Goal: Task Accomplishment & Management: Manage account settings

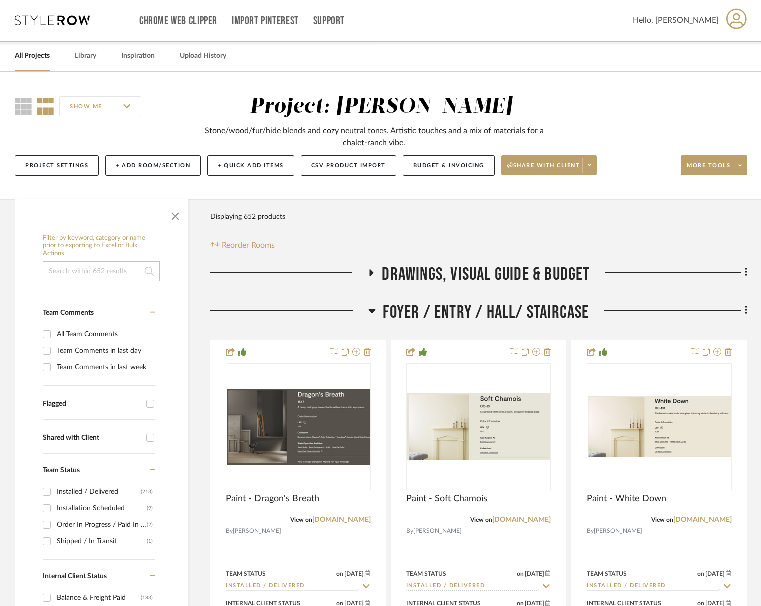
click at [34, 58] on link "All Projects" at bounding box center [32, 55] width 35 height 13
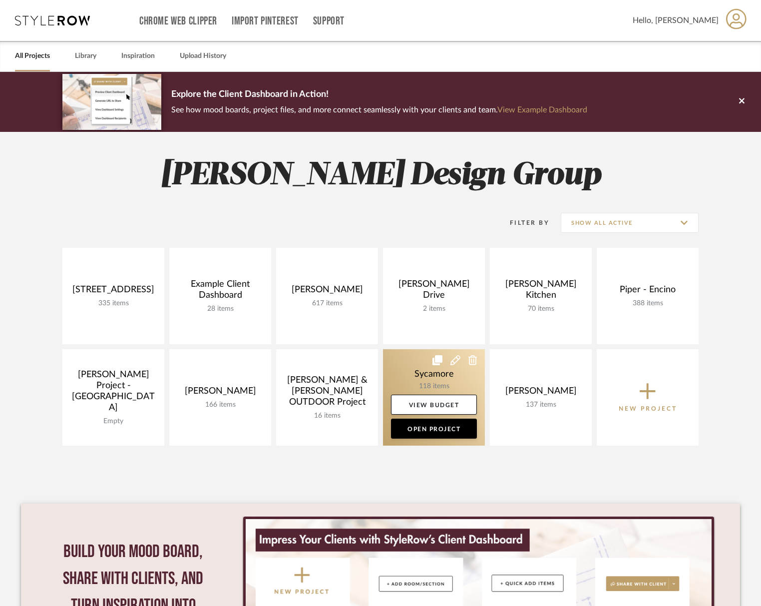
click at [405, 375] on link at bounding box center [434, 397] width 102 height 96
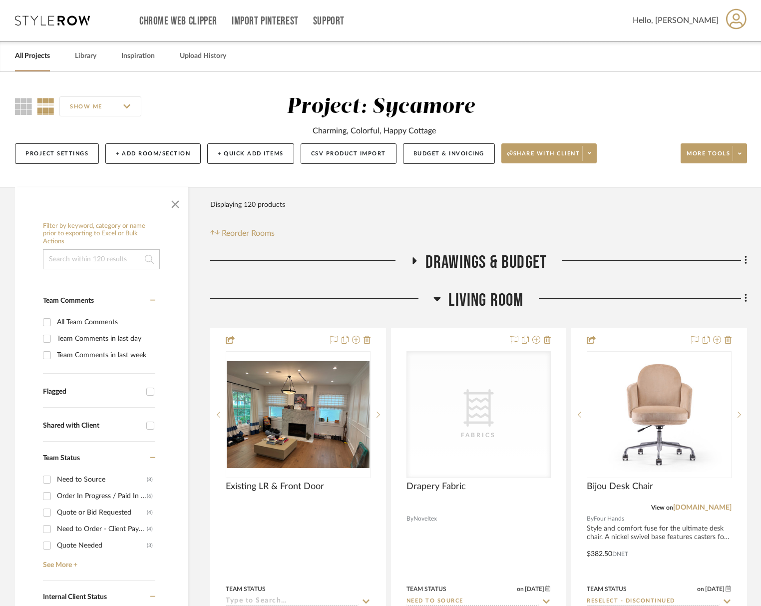
click at [467, 296] on span "Living Room" at bounding box center [485, 300] width 75 height 21
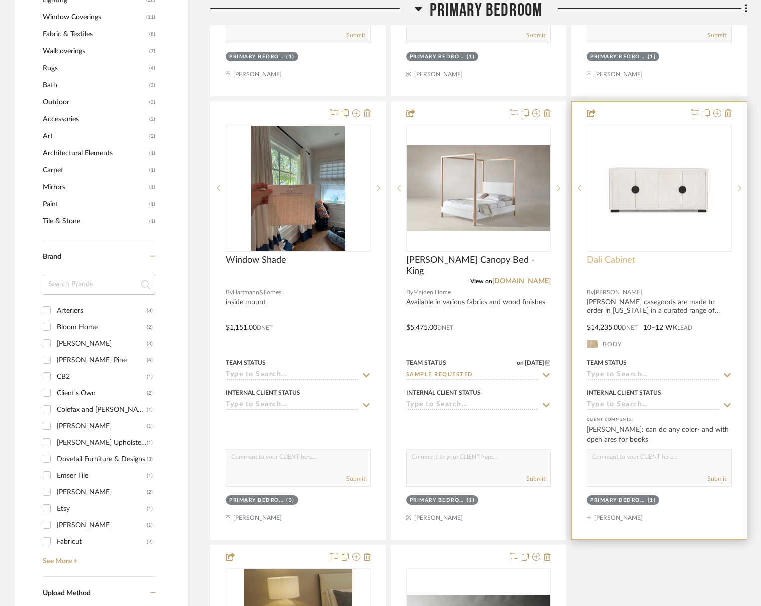
scroll to position [937, 0]
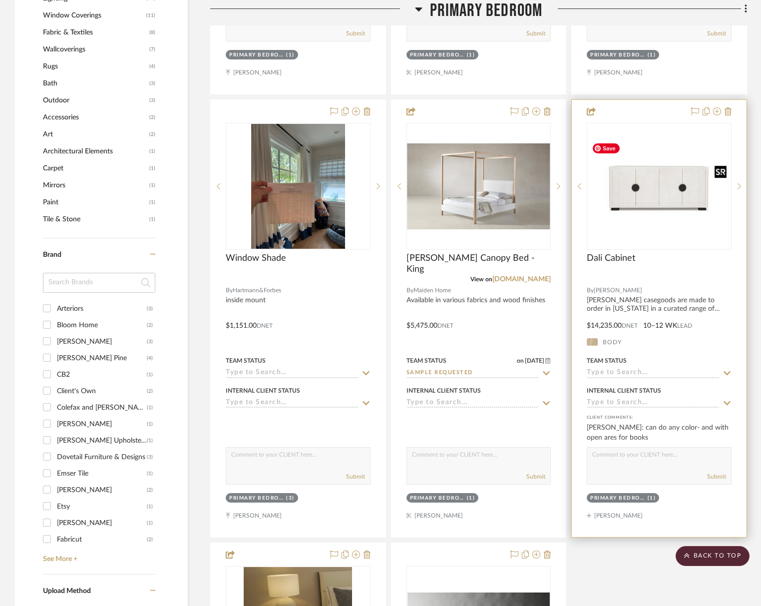
click at [0, 0] on img at bounding box center [0, 0] width 0 height 0
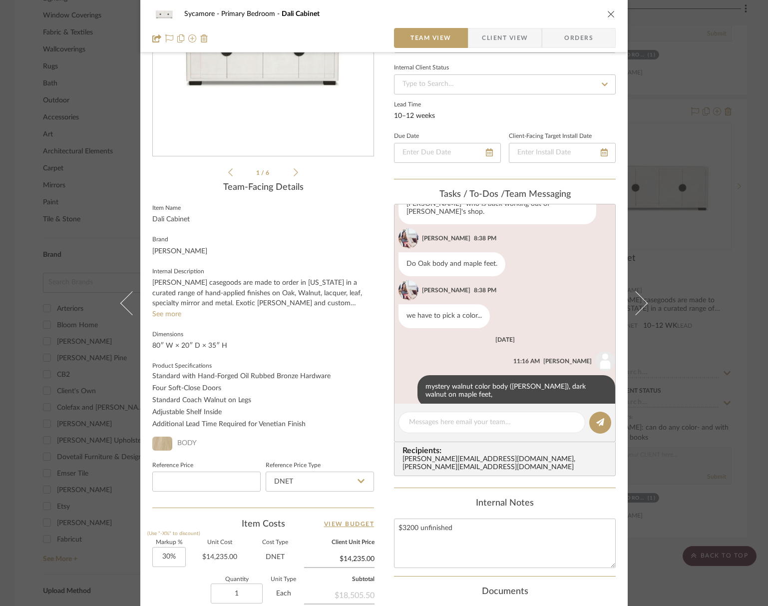
scroll to position [128, 0]
click at [483, 523] on textarea "$3200 unfinished" at bounding box center [505, 543] width 222 height 49
click at [430, 541] on textarea "$3200 unfinished 1$" at bounding box center [505, 543] width 222 height 49
type textarea "$3200 unfinished $1800 Jairo ="
type textarea "$3200 unfinished $1800 Jairo =5000"
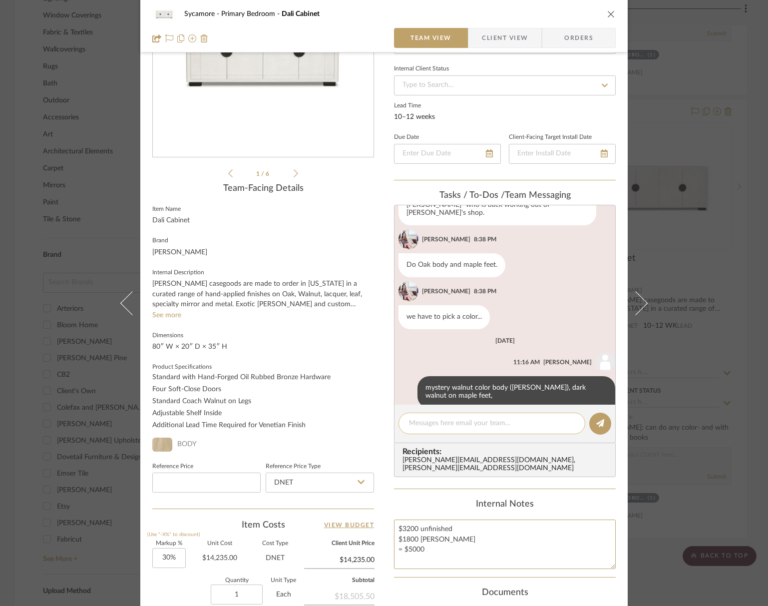
type textarea "$3200 unfinished $1800 Jairo = $5000"
click at [428, 425] on textarea at bounding box center [492, 423] width 166 height 10
drag, startPoint x: 482, startPoint y: 560, endPoint x: 475, endPoint y: 558, distance: 7.9
click at [481, 560] on summary-project-notes "Internal Notes $3200 unfinished $1800 Jairo = $5000" at bounding box center [505, 538] width 222 height 79
click at [471, 422] on textarea at bounding box center [492, 423] width 166 height 10
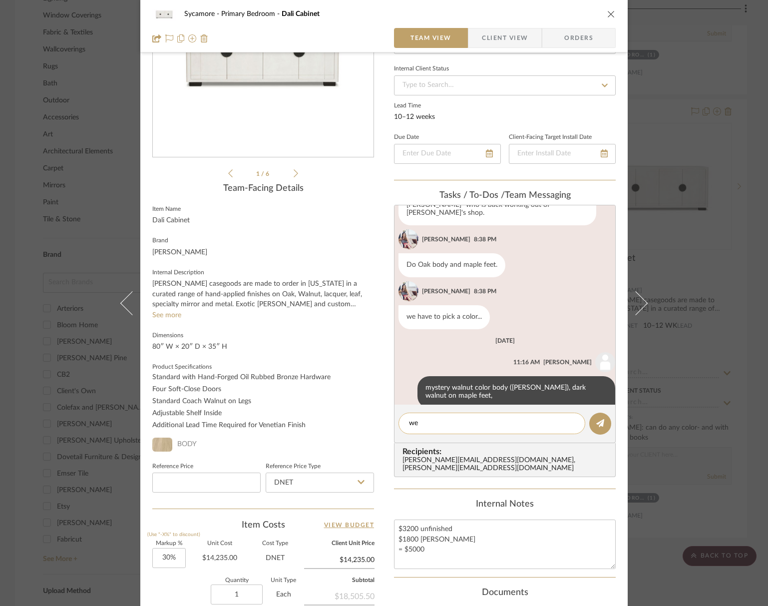
type textarea "w"
click at [452, 531] on textarea "$3200 unfinished $1800 Jairo = $5000" at bounding box center [505, 543] width 222 height 49
click at [438, 539] on textarea "$3200 unfinished $1800 Jairo = $5000" at bounding box center [505, 543] width 222 height 49
click at [452, 421] on textarea at bounding box center [492, 423] width 166 height 10
click at [429, 547] on textarea "$3200 unfinished $1800 Jairo = $5000" at bounding box center [505, 543] width 222 height 49
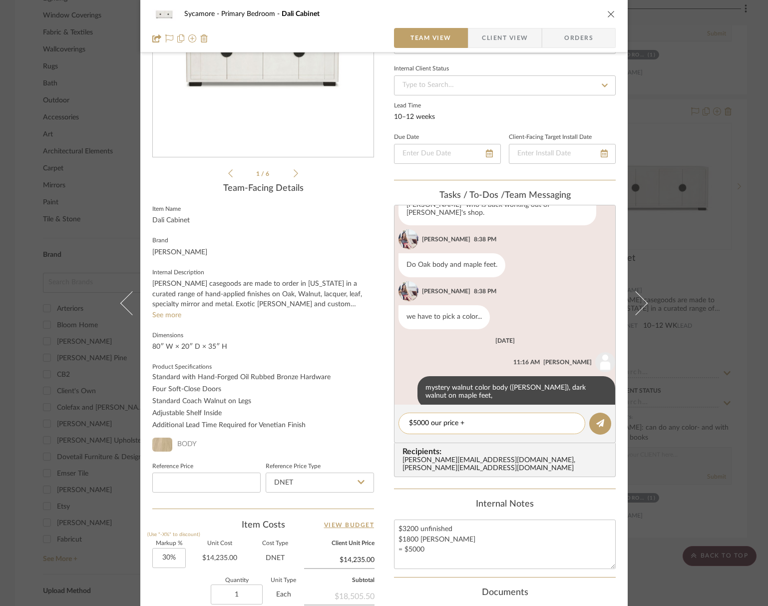
click at [485, 429] on div "$5000 our price +" at bounding box center [491, 422] width 187 height 21
click at [482, 425] on textarea "$5000 our price +" at bounding box center [492, 423] width 166 height 10
click at [435, 544] on textarea "$3200 unfinished $1800 Jairo = $5000" at bounding box center [505, 543] width 222 height 49
click at [477, 423] on textarea "$5000 our price +" at bounding box center [492, 423] width 166 height 10
drag, startPoint x: 476, startPoint y: 423, endPoint x: 442, endPoint y: 537, distance: 118.2
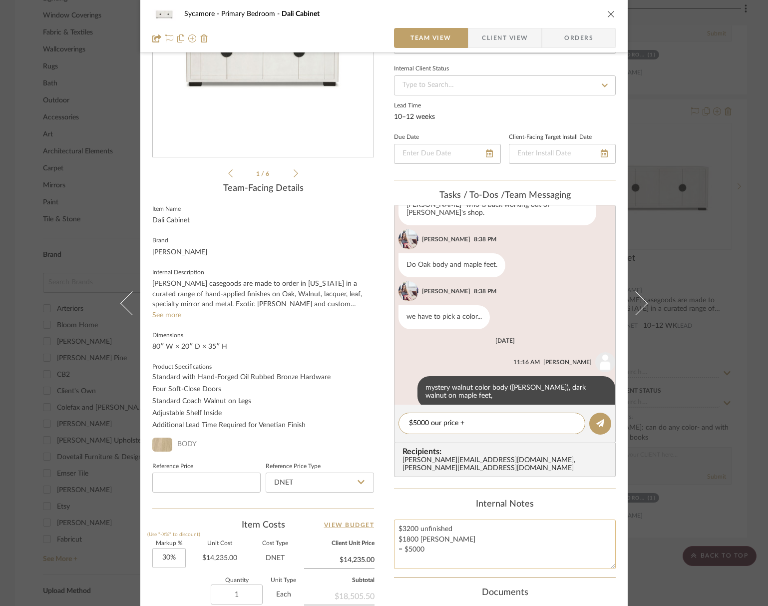
click at [476, 423] on textarea "$5000 our price +" at bounding box center [492, 423] width 166 height 10
click at [435, 533] on textarea "$3200 unfinished $1800 Jairo = $5000" at bounding box center [505, 543] width 222 height 49
drag, startPoint x: 479, startPoint y: 421, endPoint x: 470, endPoint y: 424, distance: 9.3
click at [479, 421] on textarea "$5000 our price +" at bounding box center [492, 423] width 166 height 10
type textarea "$5000 our price + 30% = $6500. We estimated $5k"
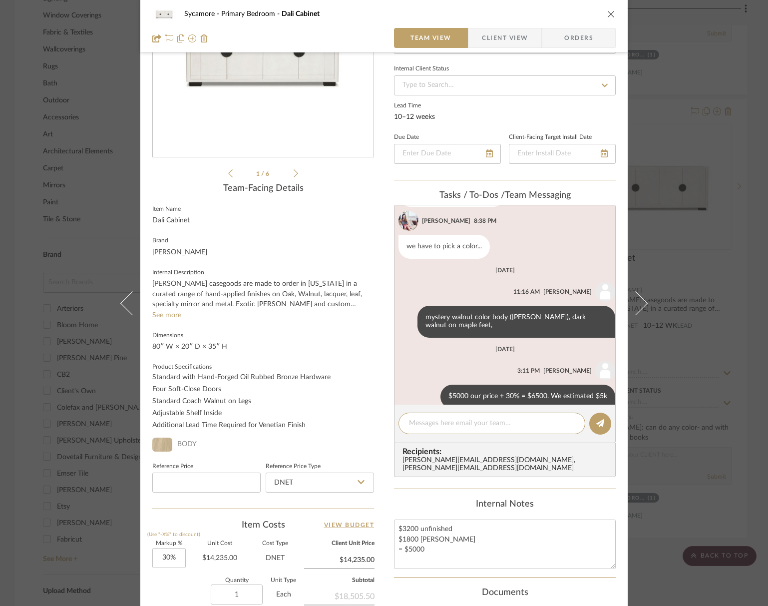
scroll to position [361, 0]
click at [609, 12] on icon "close" at bounding box center [611, 14] width 8 height 8
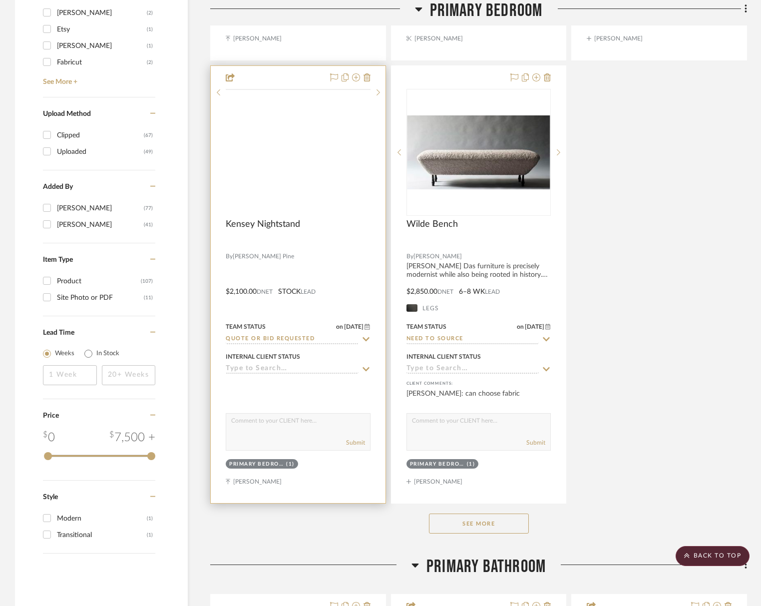
scroll to position [1363, 0]
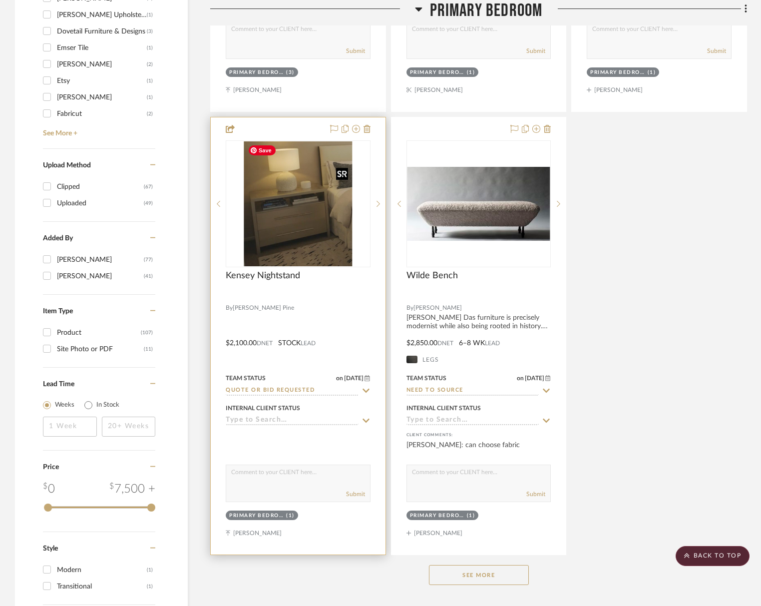
click at [0, 0] on img at bounding box center [0, 0] width 0 height 0
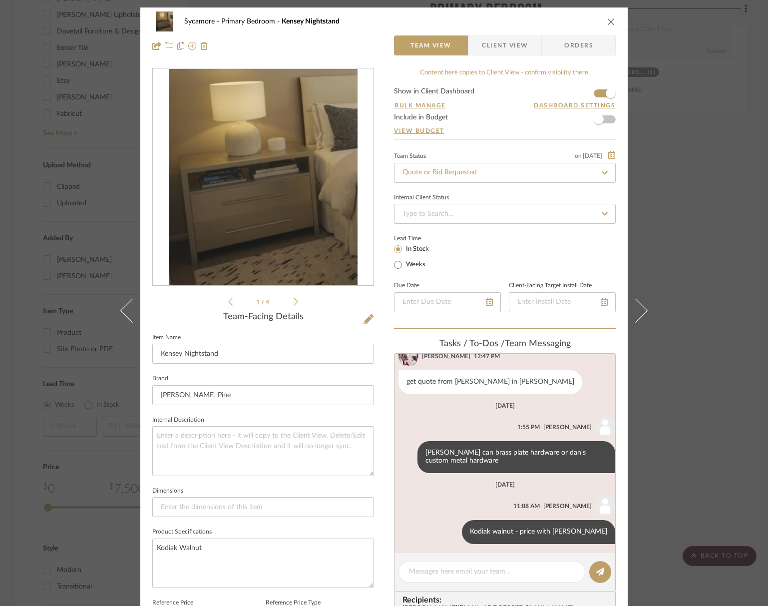
scroll to position [234, 0]
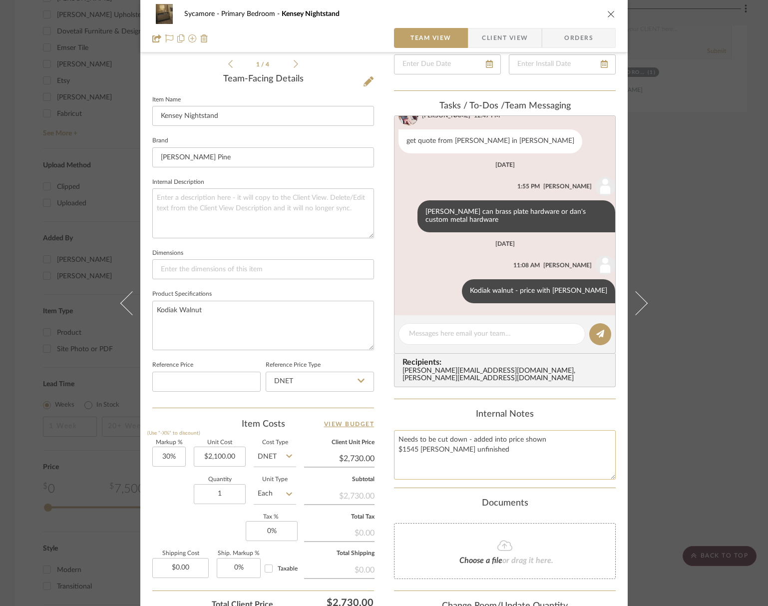
click at [501, 440] on textarea "Needs to be cut down - added into price shown $1545 ea Campos unfinished" at bounding box center [505, 454] width 222 height 49
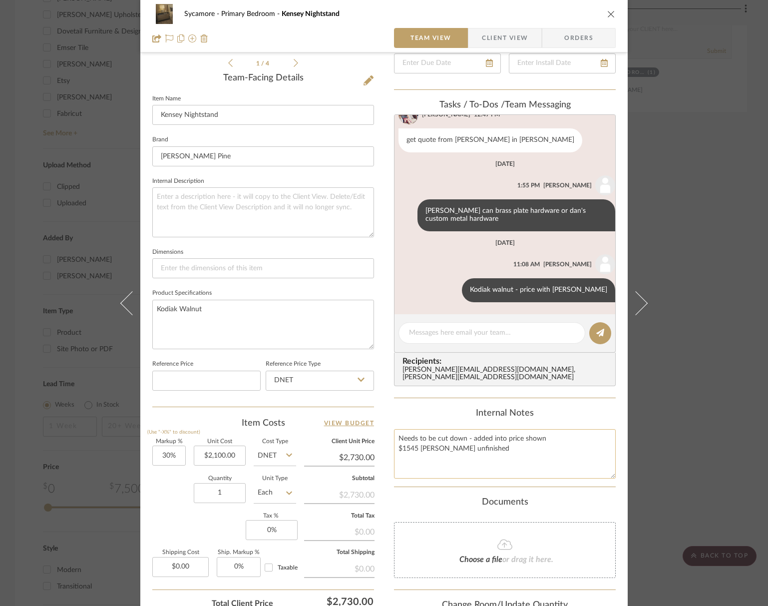
click at [500, 443] on textarea "Needs to be cut down - added into price shown $1545 ea Campos unfinished" at bounding box center [505, 453] width 222 height 49
type textarea "Needs to be cut down - added into price shown $1545 ea Campos unfinished $700 e…"
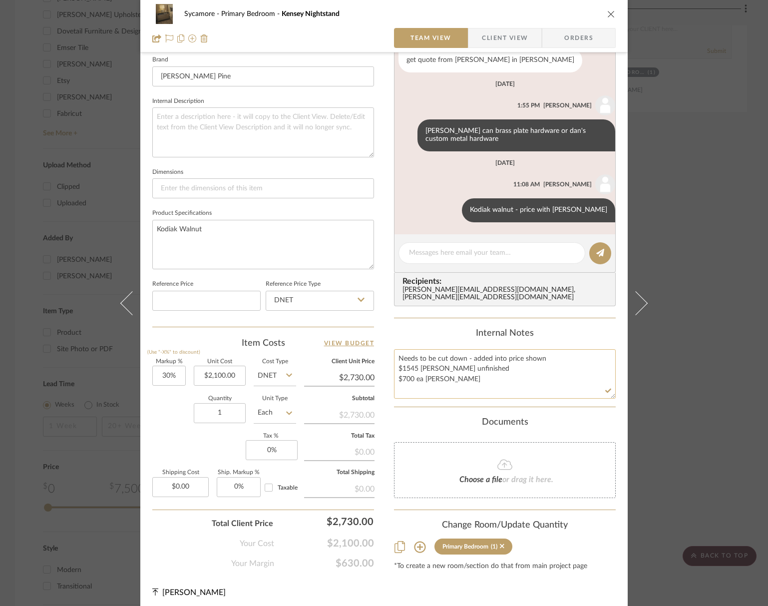
scroll to position [321, 0]
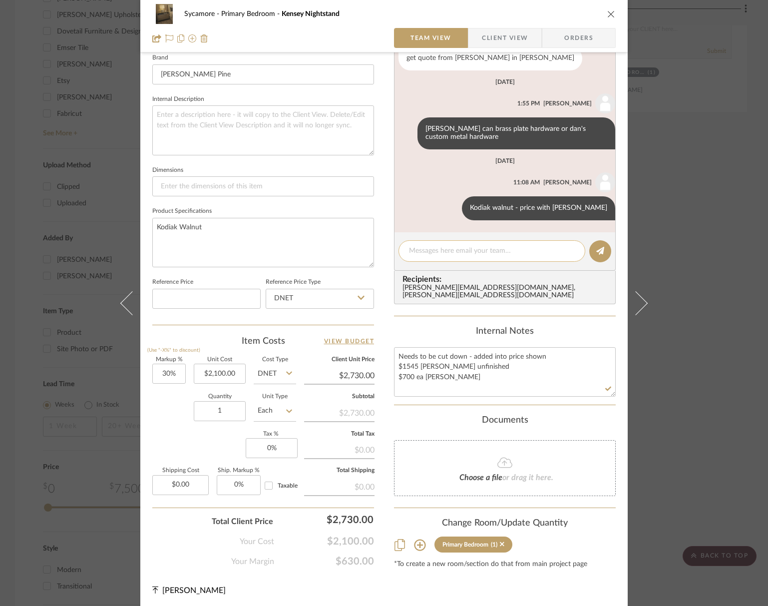
click at [492, 253] on textarea at bounding box center [492, 251] width 166 height 10
click at [442, 380] on textarea "Needs to be cut down - added into price shown $1545 ea Campos unfinished $700 e…" at bounding box center [505, 371] width 222 height 49
click at [213, 371] on input "2100.00" at bounding box center [220, 374] width 52 height 20
click at [216, 371] on input "2100.00" at bounding box center [220, 374] width 52 height 20
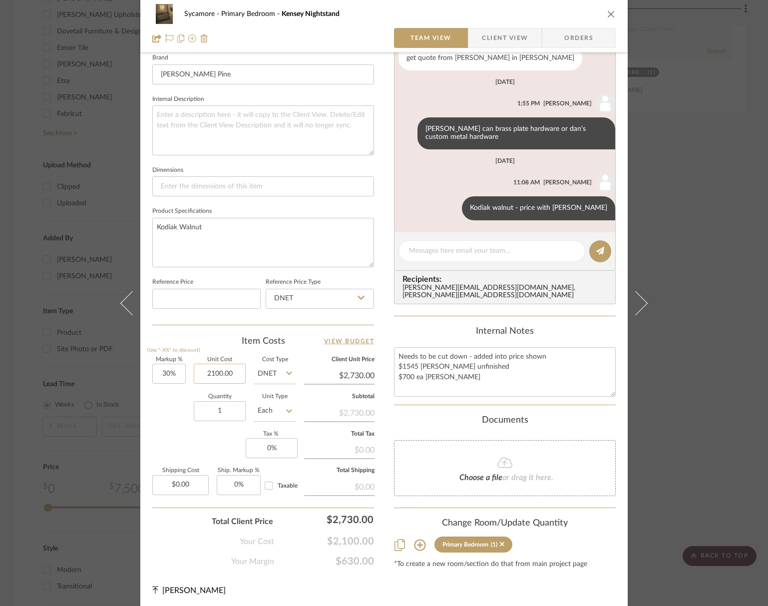
click at [216, 371] on input "2100.00" at bounding box center [220, 374] width 52 height 20
type input "$2,245.00"
type input "$2,918.50"
click at [230, 394] on label "Quantity" at bounding box center [220, 396] width 52 height 5
click at [222, 414] on input "1" at bounding box center [220, 411] width 52 height 20
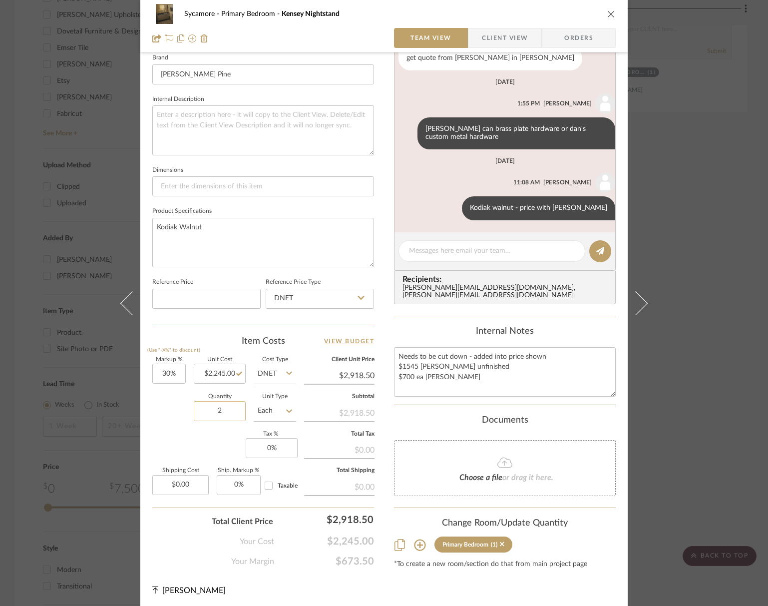
type input "2"
click at [569, 15] on div "Sycamore Primary Bedroom Kensey Nightstand" at bounding box center [391, 13] width 414 height 7
click at [611, 12] on icon "close" at bounding box center [611, 14] width 8 height 8
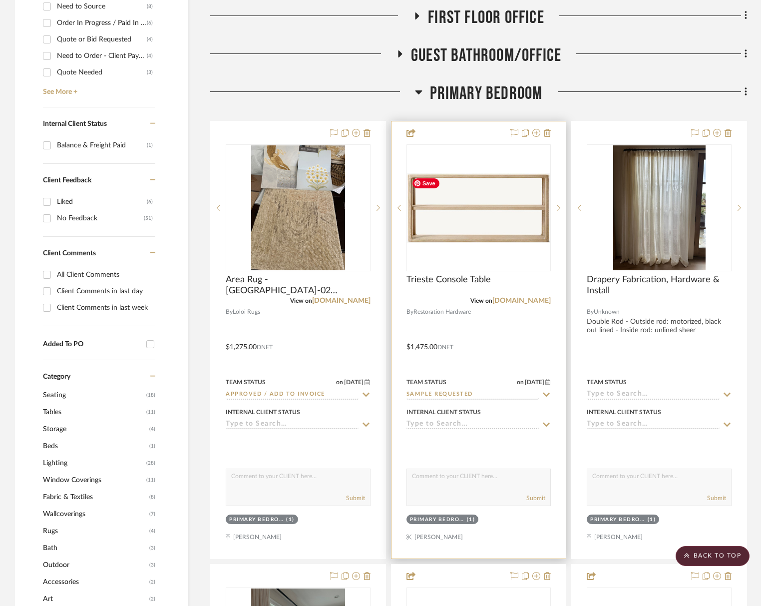
scroll to position [358, 0]
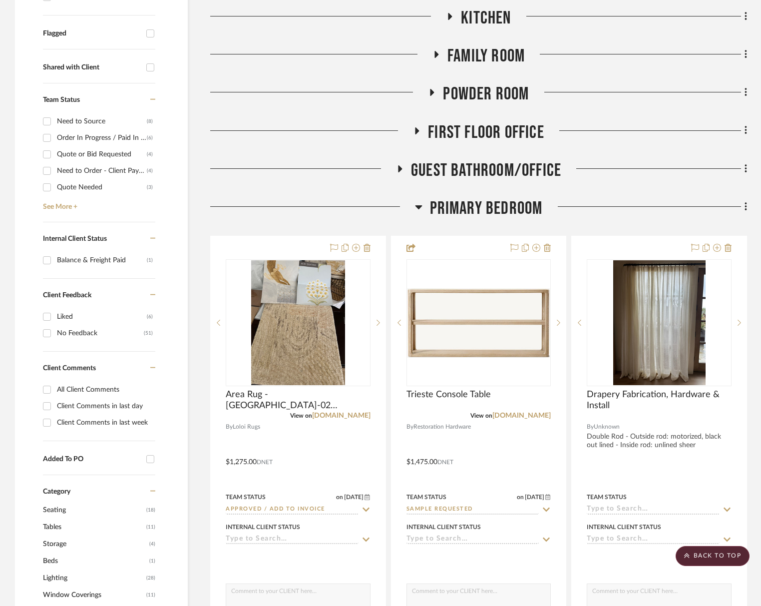
click at [493, 199] on span "Primary Bedroom" at bounding box center [486, 208] width 113 height 21
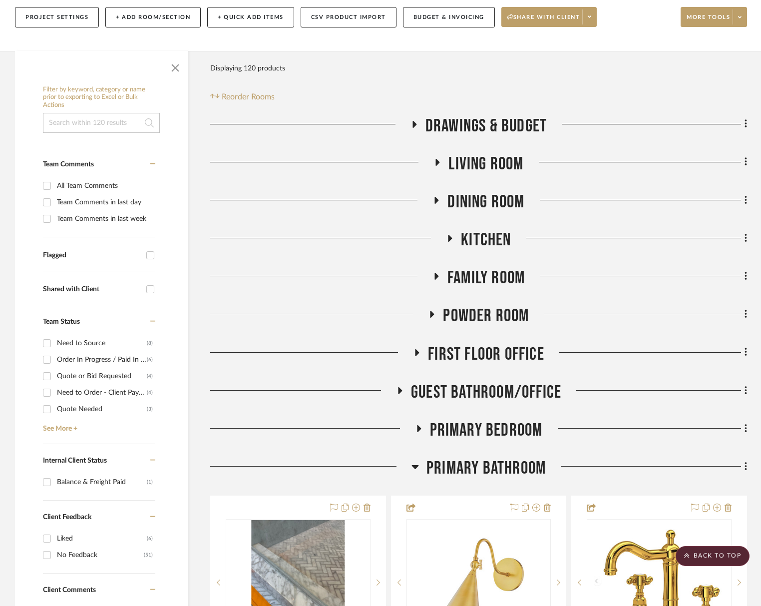
scroll to position [33, 0]
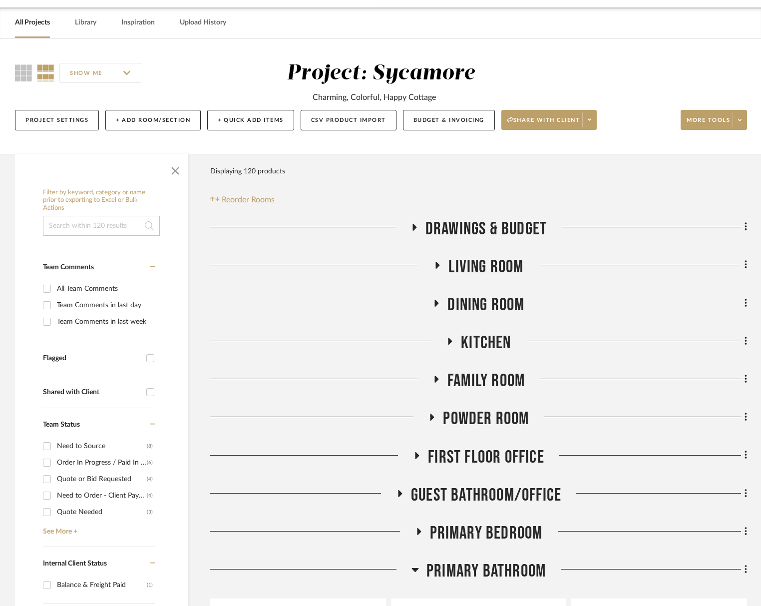
click at [488, 381] on span "Family Room" at bounding box center [485, 380] width 77 height 21
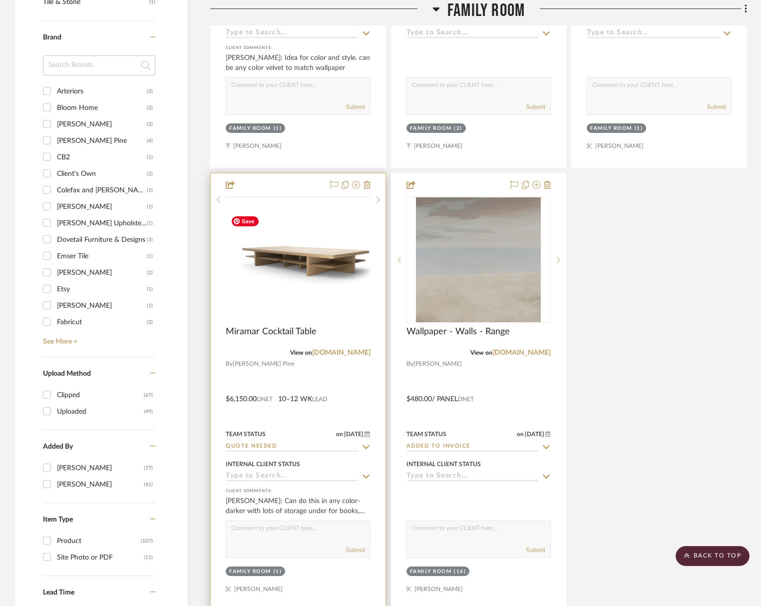
scroll to position [1364, 0]
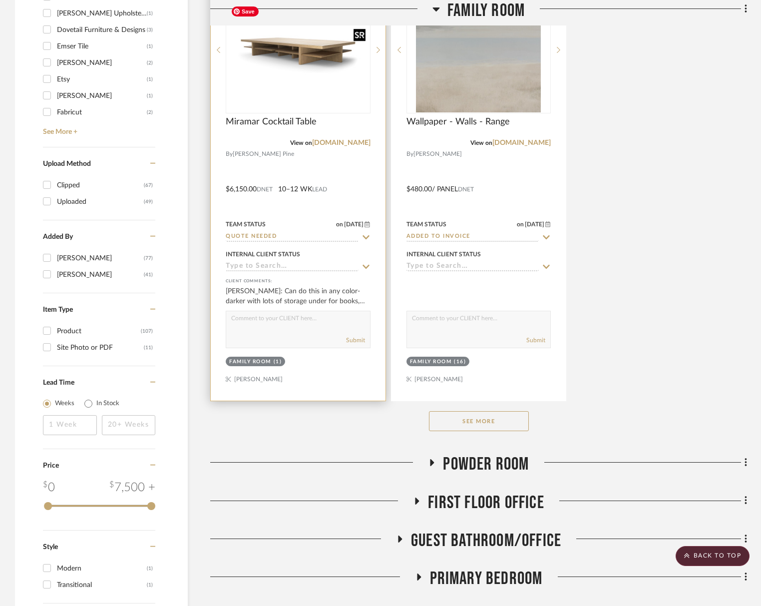
click at [304, 58] on img "0" at bounding box center [298, 49] width 143 height 95
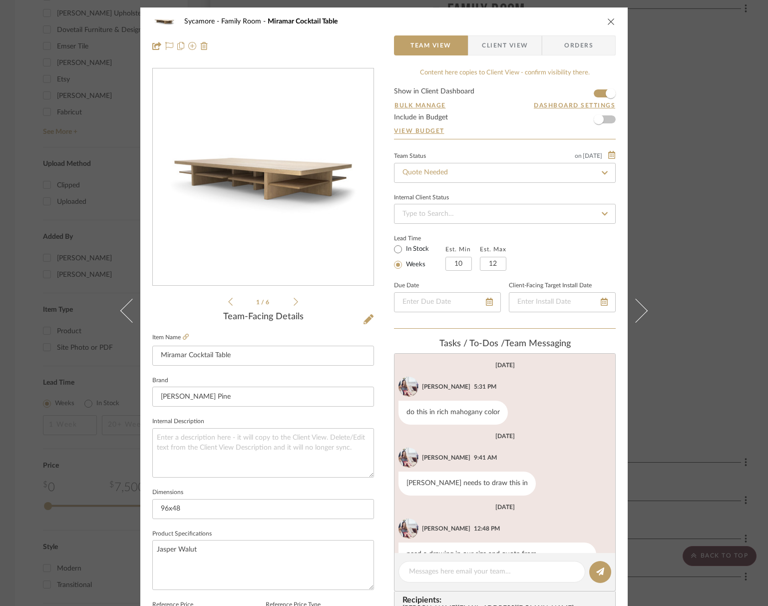
scroll to position [149, 0]
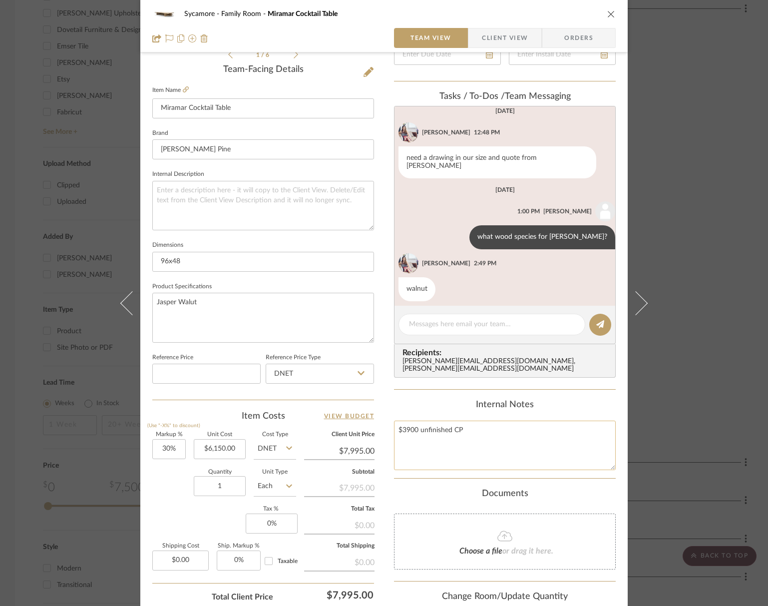
click at [426, 462] on textarea "$3900 unfinished CP" at bounding box center [505, 444] width 222 height 49
click at [404, 438] on textarea "$3900 unfinished CP" at bounding box center [505, 446] width 222 height 49
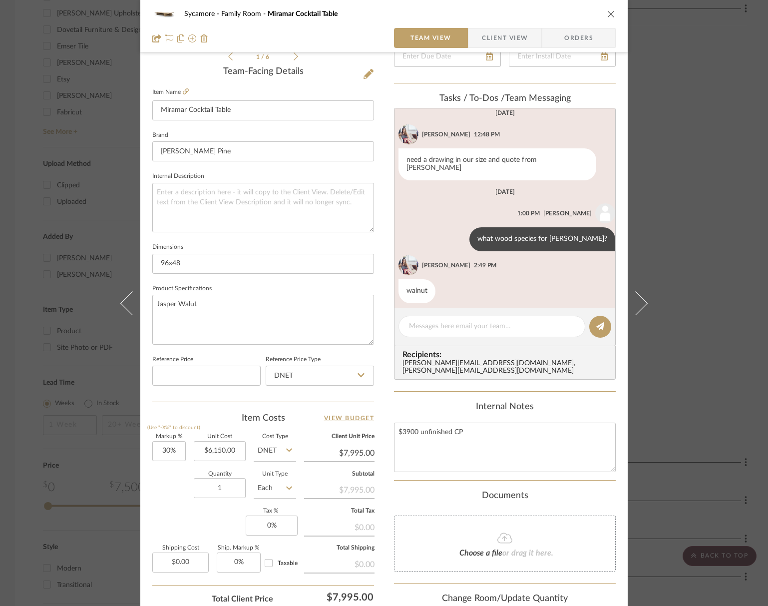
type textarea "$3900 unfinished CP"
click at [424, 438] on textarea "$3900 unfinished CP" at bounding box center [505, 446] width 222 height 49
type textarea "$3900 unfinished CP $1200 Jairo"
click at [221, 451] on input "$6,150.00" at bounding box center [220, 451] width 52 height 20
click at [221, 451] on input "6150.00" at bounding box center [220, 451] width 52 height 20
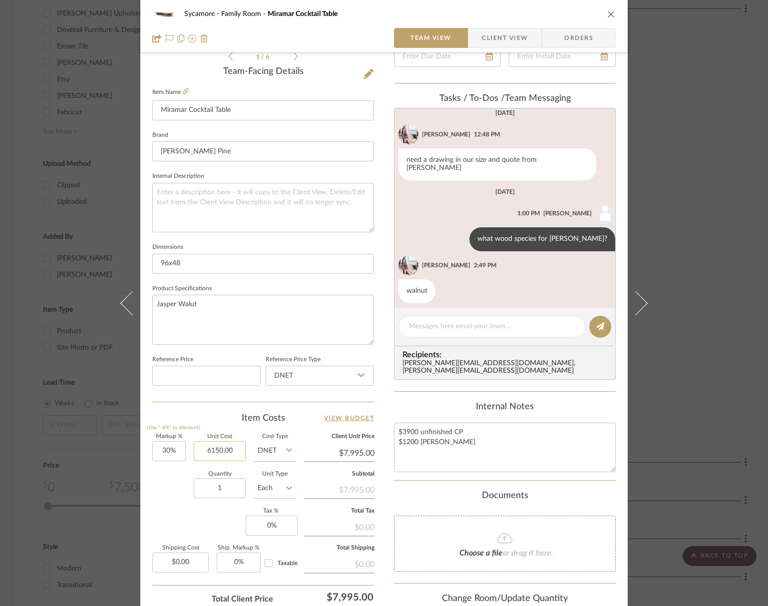
click at [221, 451] on input "6150.00" at bounding box center [220, 451] width 52 height 20
type input "$5,100.00"
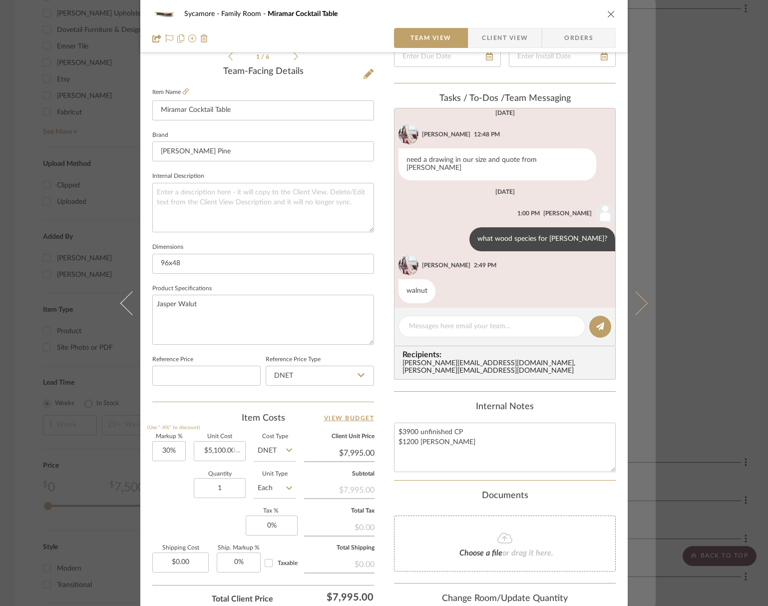
type input "$6,630.00"
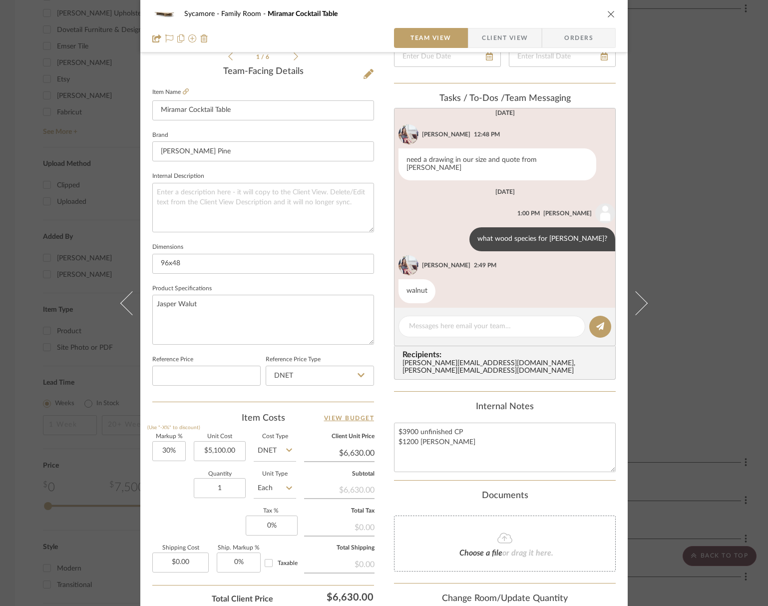
drag, startPoint x: 614, startPoint y: 17, endPoint x: 603, endPoint y: 16, distance: 11.5
click at [614, 17] on div "Sycamore Family Room Miramar Cocktail Table Team View Client View Orders" at bounding box center [383, 26] width 487 height 52
click at [607, 16] on button "close" at bounding box center [611, 13] width 9 height 9
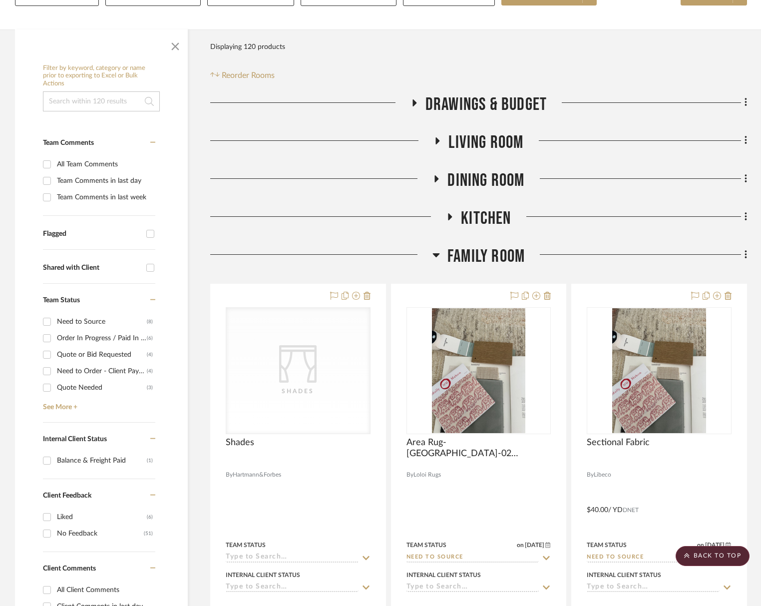
scroll to position [0, 0]
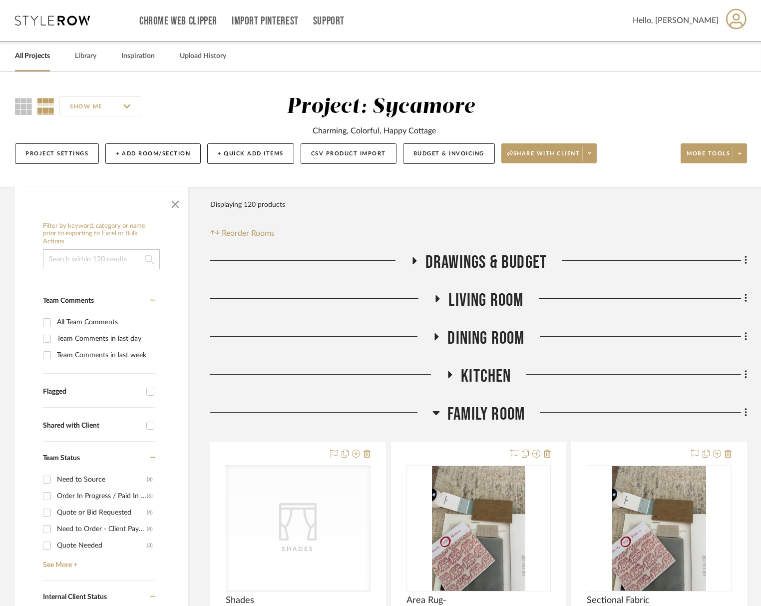
click at [504, 311] on span "Living Room" at bounding box center [485, 300] width 75 height 21
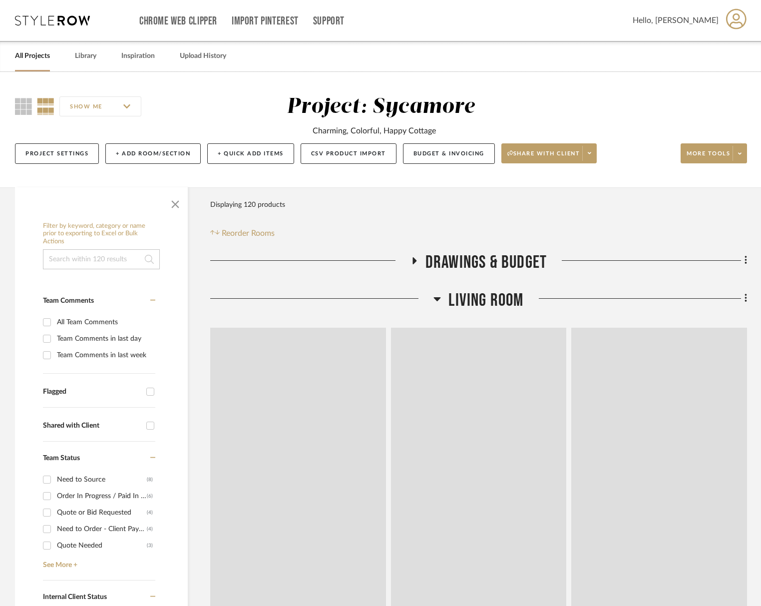
click at [505, 301] on span "Living Room" at bounding box center [485, 300] width 75 height 21
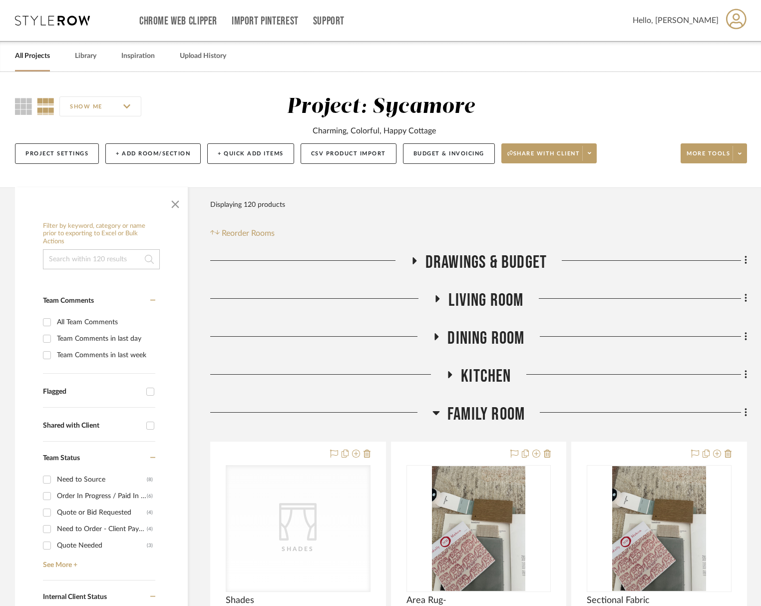
click at [505, 301] on span "Living Room" at bounding box center [485, 300] width 75 height 21
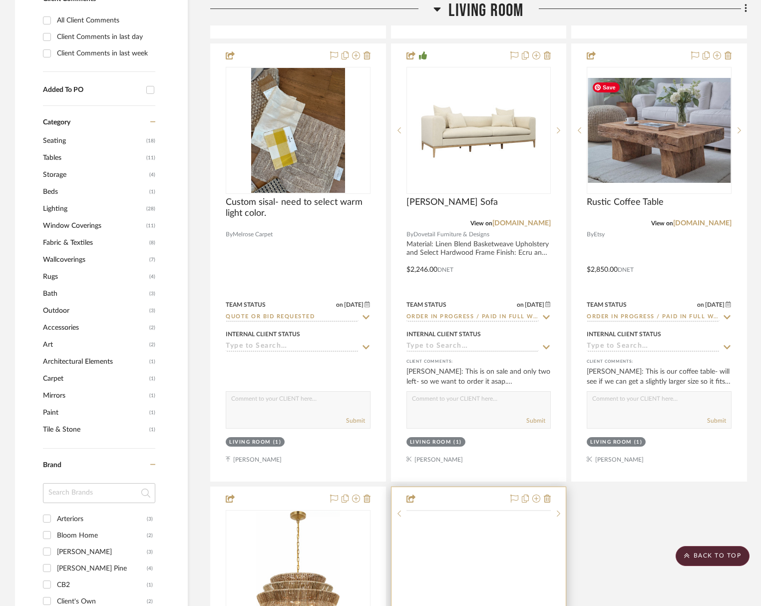
scroll to position [1063, 0]
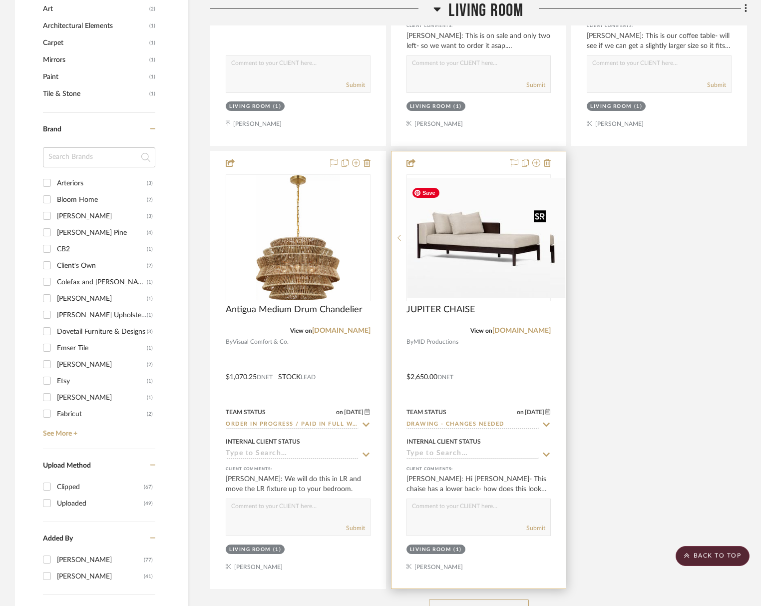
click at [481, 224] on div at bounding box center [478, 237] width 145 height 127
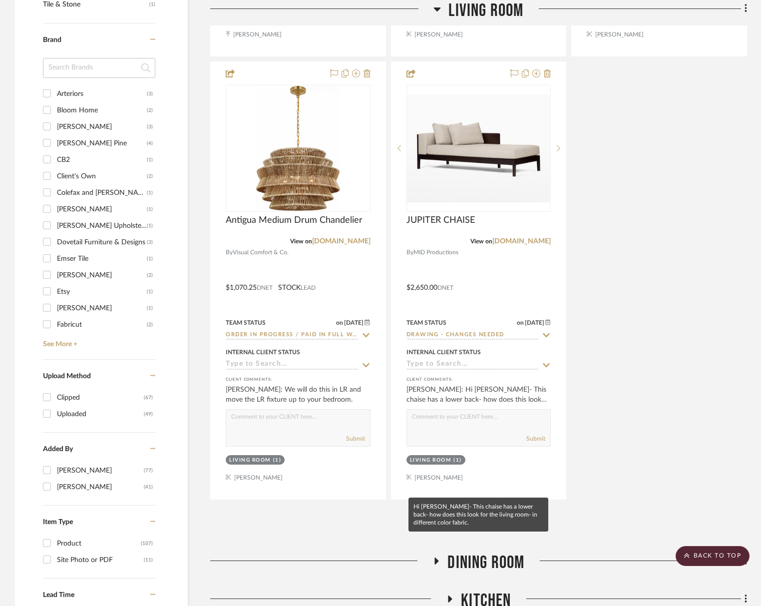
scroll to position [1166, 0]
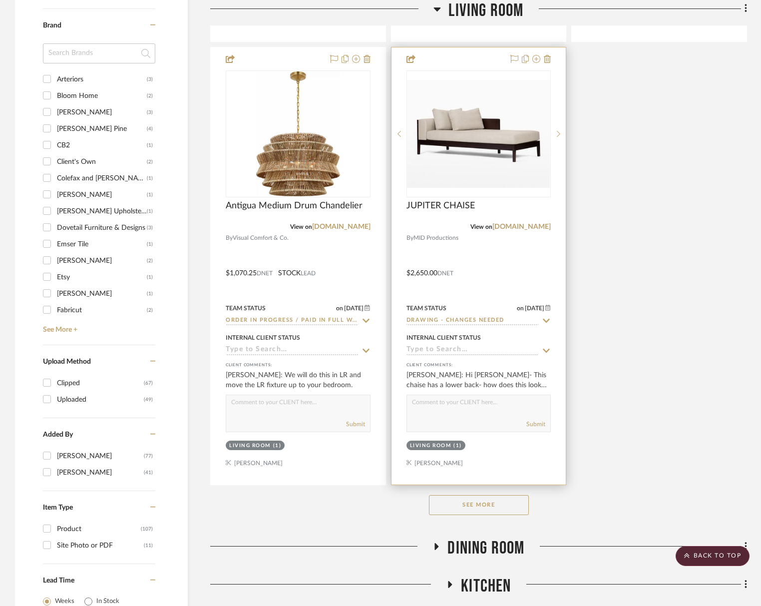
click at [487, 480] on div at bounding box center [478, 265] width 175 height 437
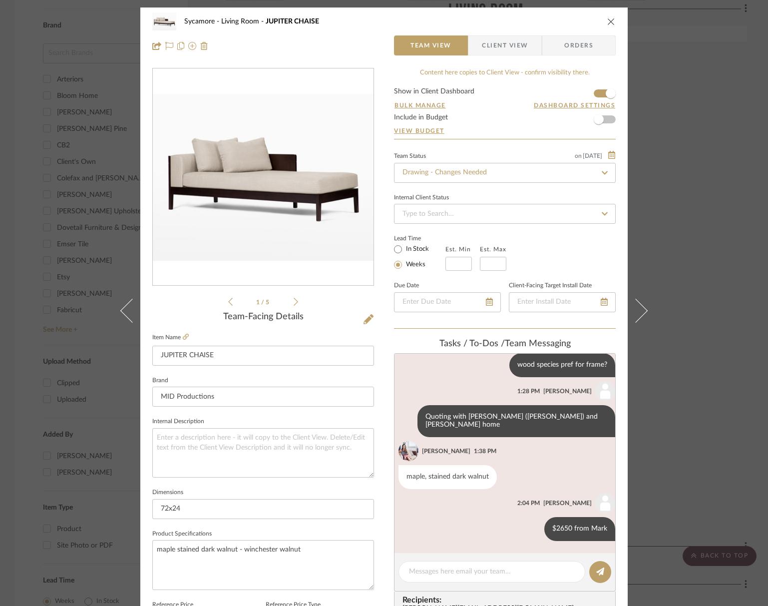
click at [615, 18] on div "Sycamore Living Room JUPITER CHAISE Team View Client View Orders" at bounding box center [383, 33] width 487 height 52
drag, startPoint x: 609, startPoint y: 23, endPoint x: 561, endPoint y: 229, distance: 211.3
click at [609, 23] on icon "close" at bounding box center [611, 21] width 8 height 8
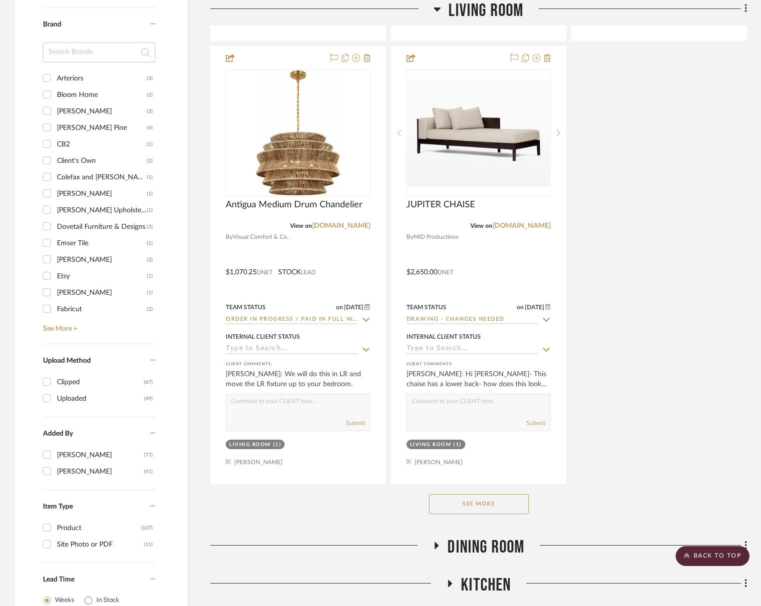
click at [462, 514] on div "See More" at bounding box center [478, 504] width 537 height 40
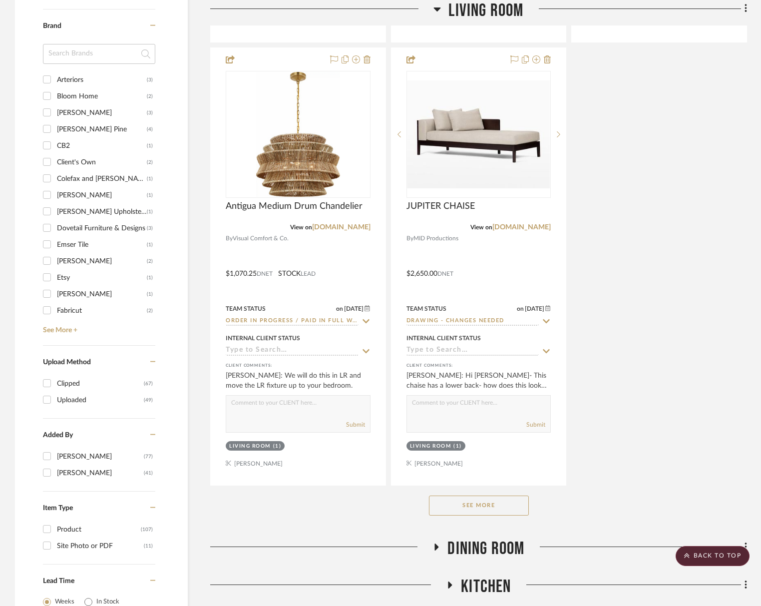
click at [468, 500] on button "See More" at bounding box center [479, 505] width 100 height 20
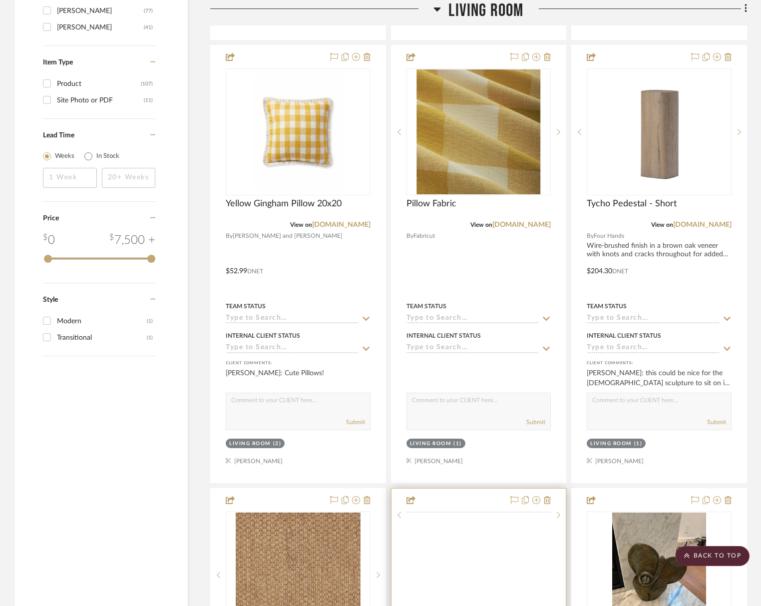
scroll to position [1923, 0]
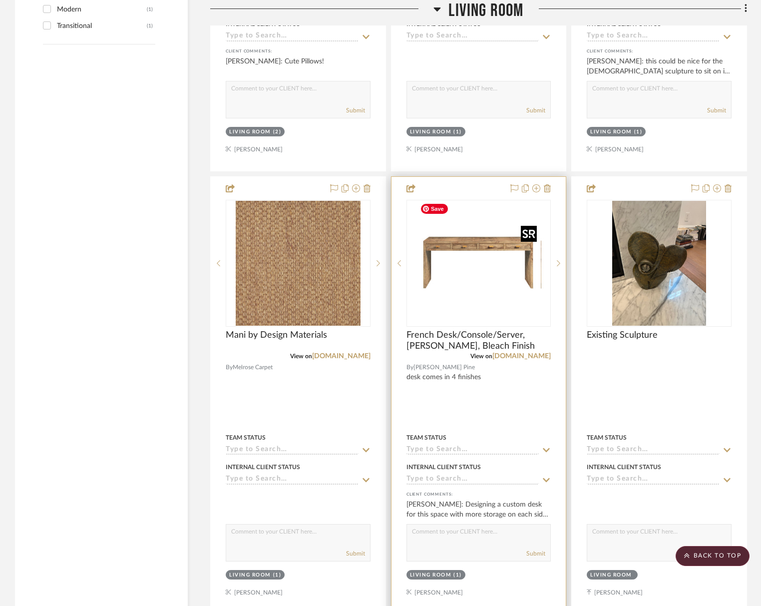
click at [479, 265] on img "0" at bounding box center [486, 263] width 125 height 125
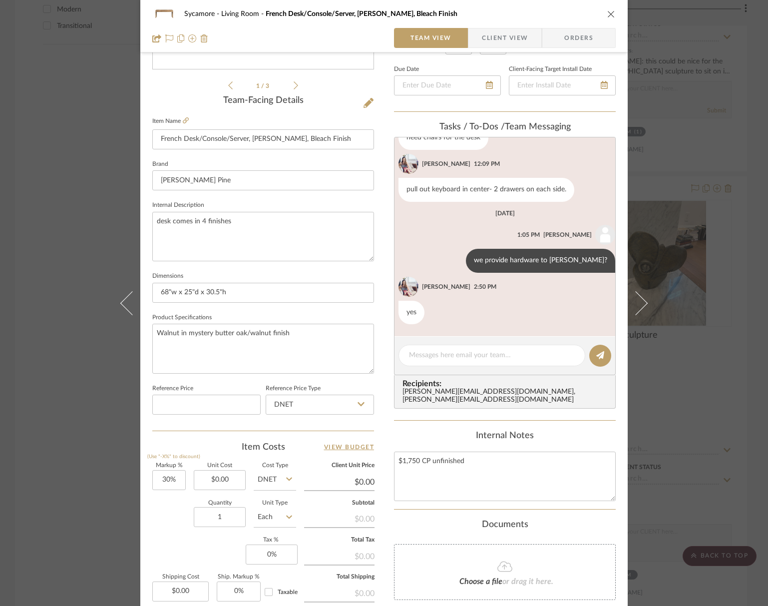
scroll to position [221, 0]
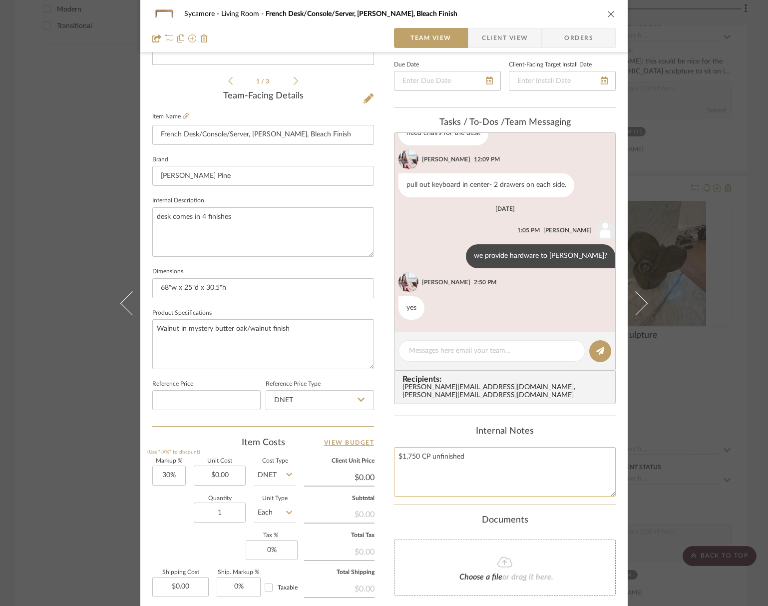
drag, startPoint x: 476, startPoint y: 440, endPoint x: 499, endPoint y: 448, distance: 23.8
click at [477, 447] on textarea "$1,750 CP unfinished" at bounding box center [505, 471] width 222 height 49
click at [494, 454] on textarea "$1,750 CP unfinished" at bounding box center [505, 471] width 222 height 49
type textarea "$1,750 CP unfinished"
type textarea "$1,750 CP unfinished $600 Jairo"
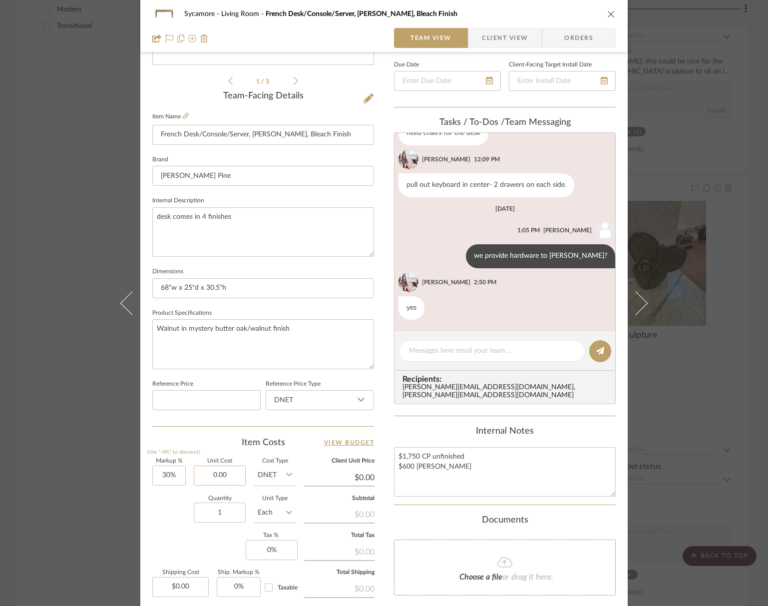
click at [217, 475] on input "0.00" at bounding box center [220, 475] width 52 height 20
type input "$2,350.00"
type input "$3,055.00"
click at [440, 463] on textarea "$1,750 CP unfinished $600 Jairo" at bounding box center [505, 471] width 222 height 49
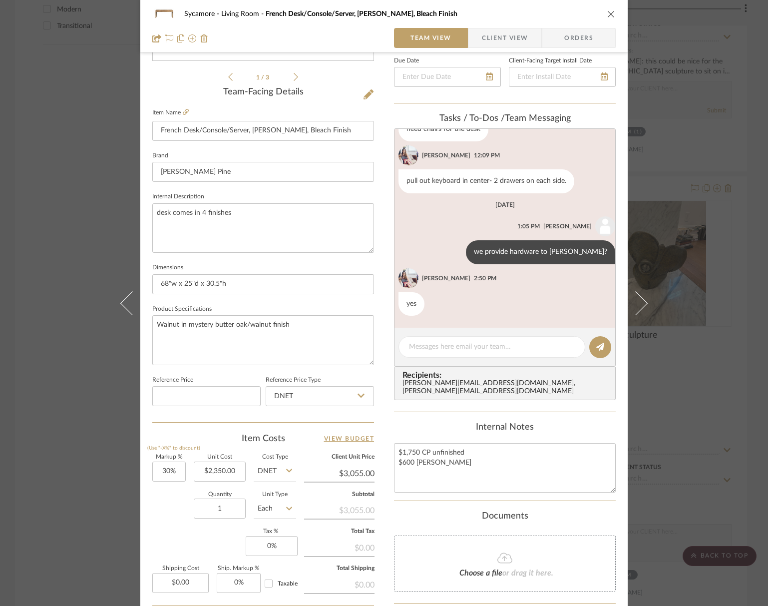
scroll to position [226, 0]
drag, startPoint x: 596, startPoint y: 15, endPoint x: 605, endPoint y: 12, distance: 9.3
click at [596, 15] on div "Sycamore Living Room French Desk/Console/Server, Ash Burl, Bleach Finish" at bounding box center [383, 14] width 463 height 20
click at [607, 12] on icon "close" at bounding box center [611, 14] width 8 height 8
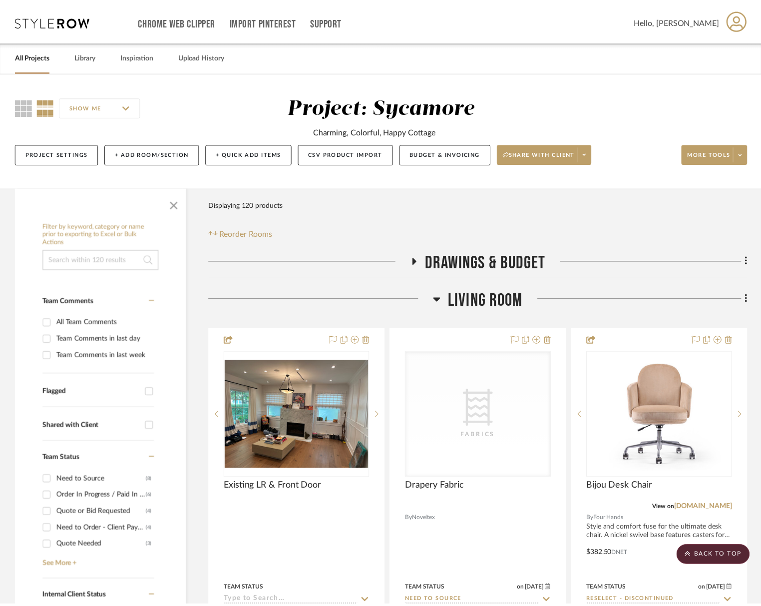
scroll to position [1923, 0]
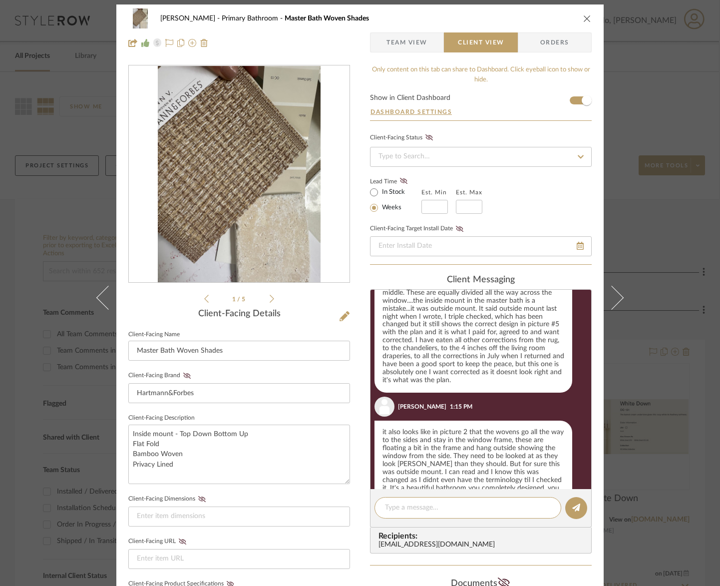
scroll to position [1236, 0]
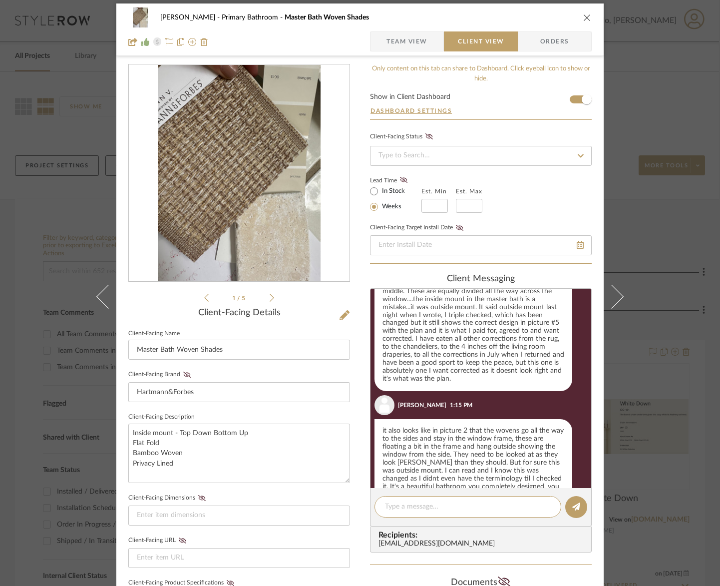
click at [270, 296] on icon at bounding box center [272, 297] width 4 height 9
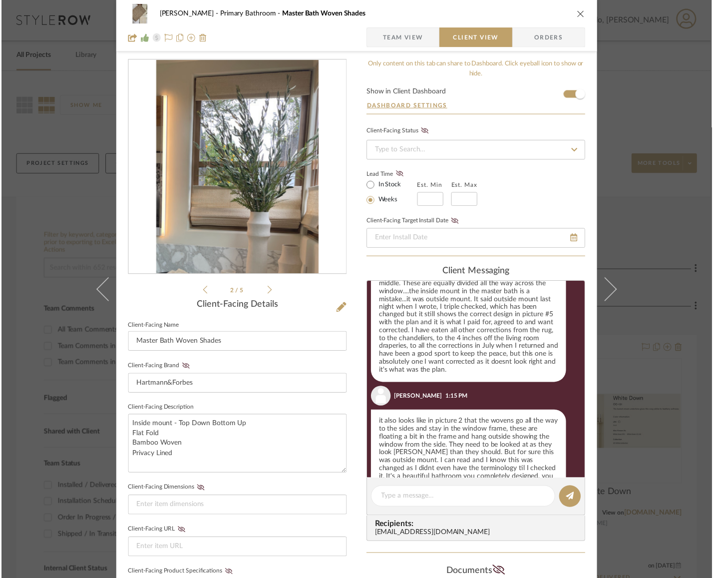
scroll to position [9, 0]
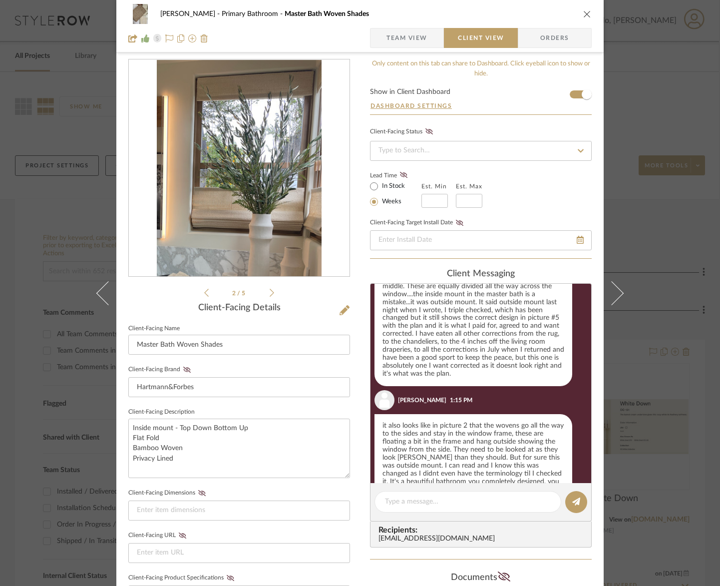
click at [586, 11] on icon "close" at bounding box center [587, 14] width 8 height 8
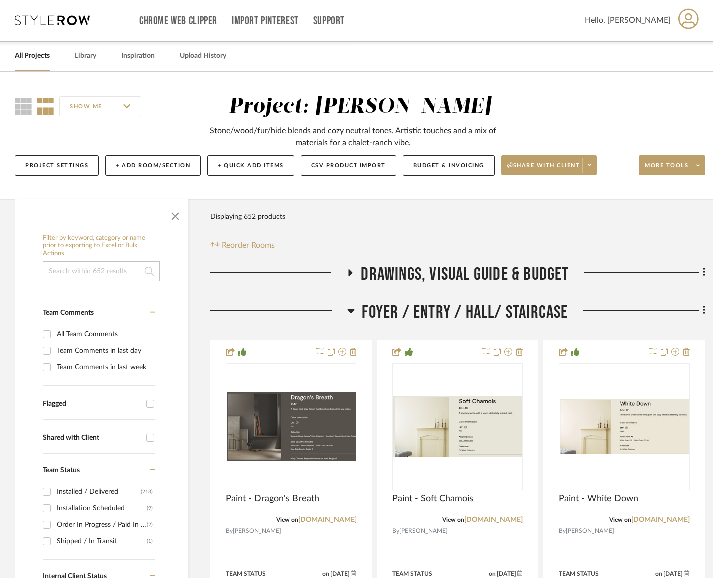
click at [454, 310] on span "Foyer / Entry / Hall/ Staircase" at bounding box center [465, 312] width 206 height 21
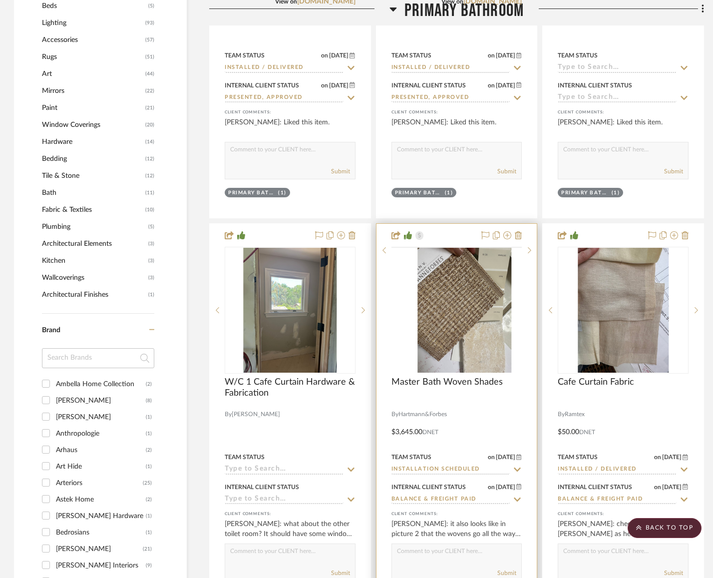
scroll to position [845, 1]
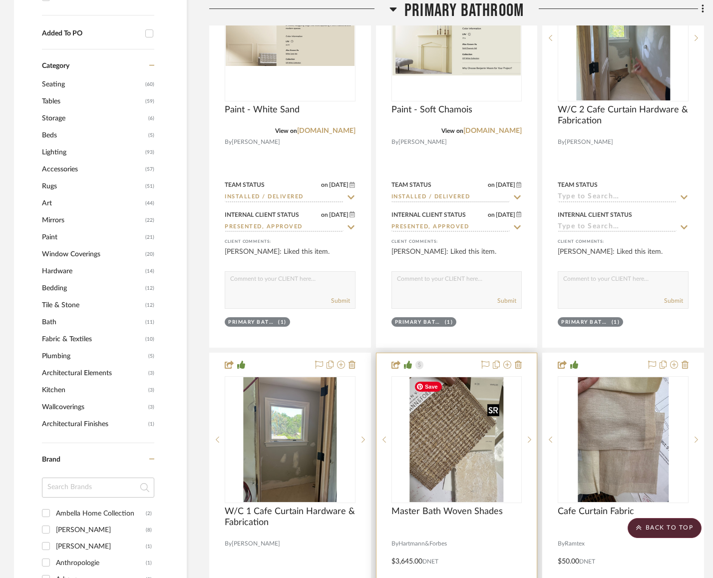
click at [465, 415] on img "0" at bounding box center [457, 439] width 94 height 125
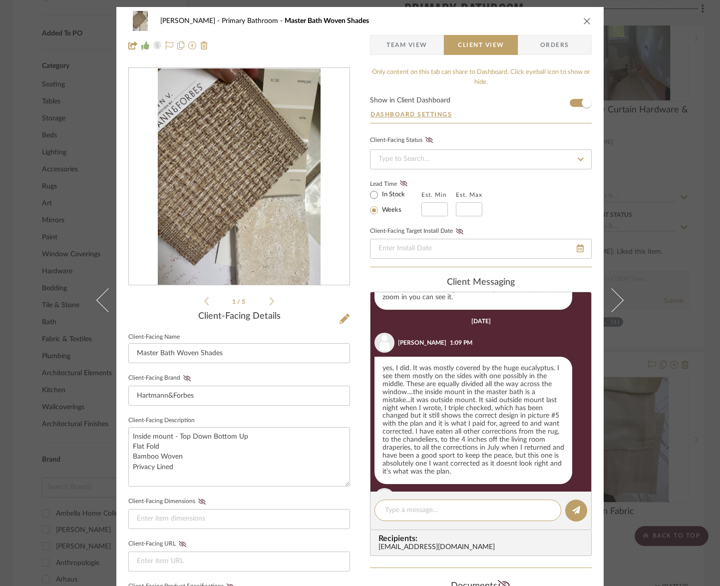
scroll to position [1149, 0]
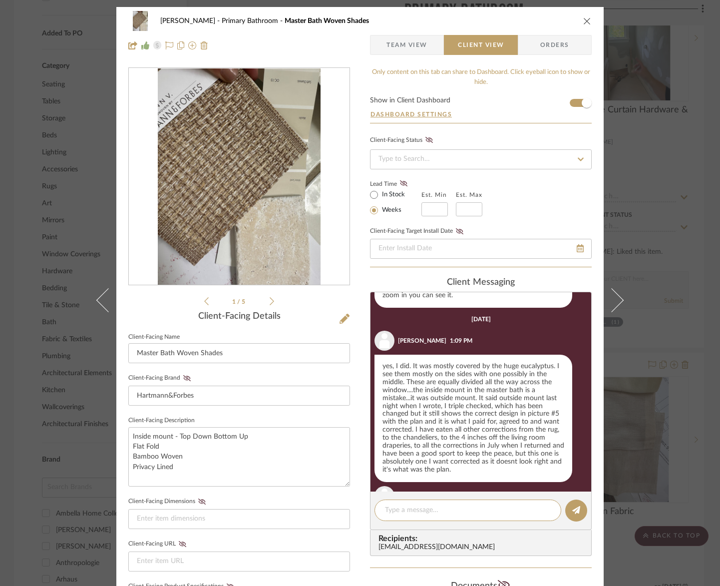
click at [407, 39] on span "Team View" at bounding box center [406, 45] width 41 height 20
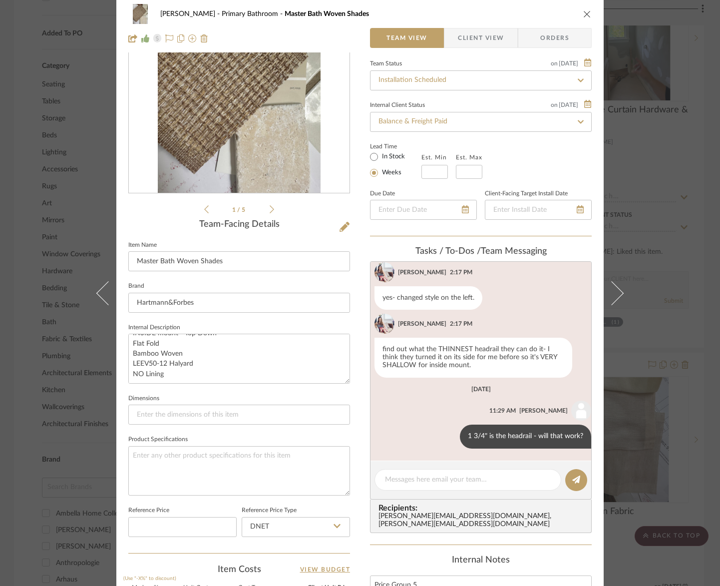
scroll to position [298, 0]
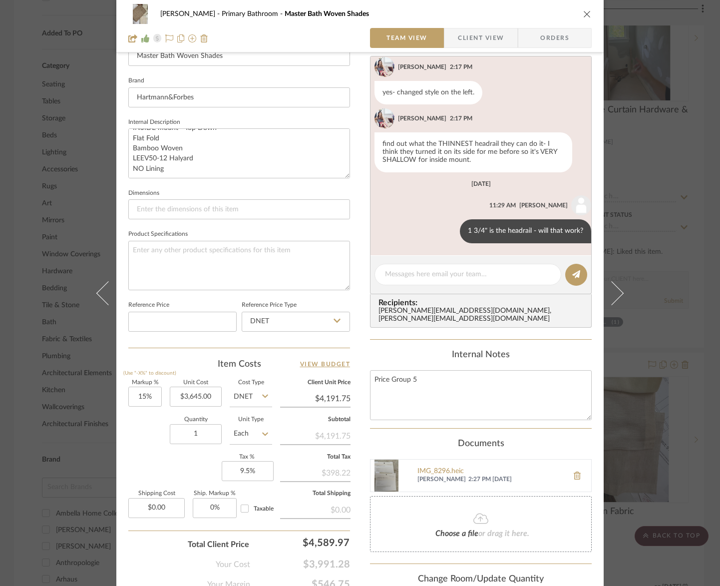
click at [584, 9] on div "Guerin Primary Bathroom Master Bath Woven Shades" at bounding box center [359, 14] width 463 height 20
